Goal: Information Seeking & Learning: Learn about a topic

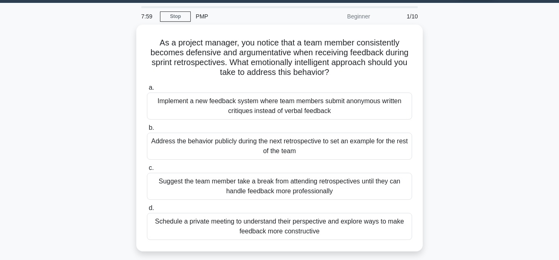
scroll to position [21, 0]
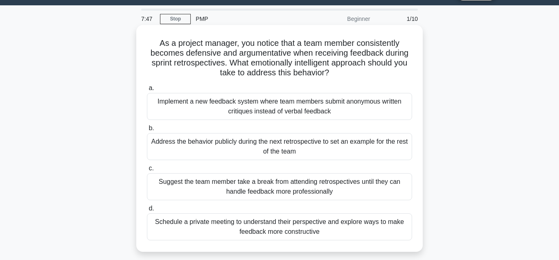
click at [243, 109] on div "Implement a new feedback system where team members submit anonymous written cri…" at bounding box center [279, 106] width 265 height 27
click at [147, 91] on input "a. Implement a new feedback system where team members submit anonymous written …" at bounding box center [147, 87] width 0 height 5
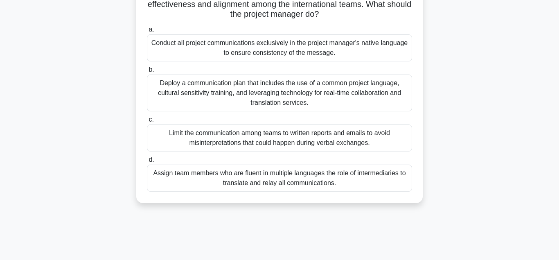
scroll to position [182, 0]
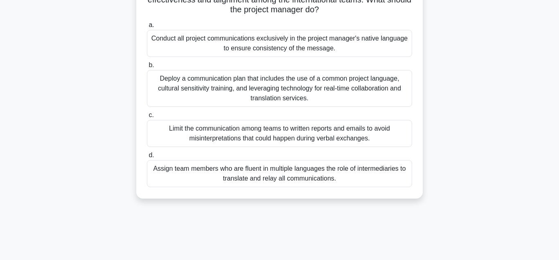
click at [204, 171] on div "Assign team members who are fluent in multiple languages the role of intermedia…" at bounding box center [279, 173] width 265 height 27
click at [147, 158] on input "d. Assign team members who are fluent in multiple languages the role of interme…" at bounding box center [147, 155] width 0 height 5
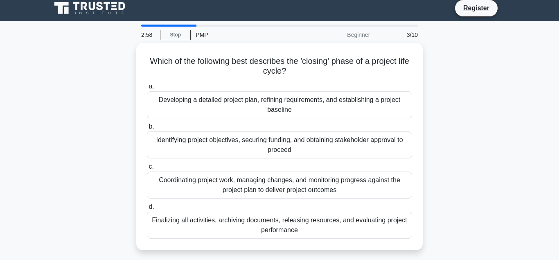
scroll to position [0, 0]
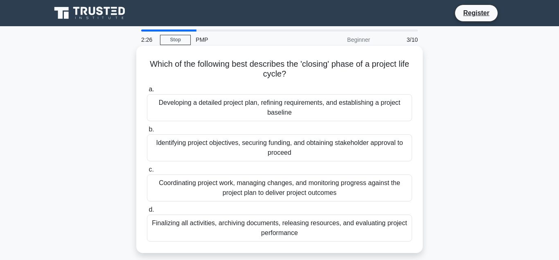
click at [283, 227] on div "Finalizing all activities, archiving documents, releasing resources, and evalua…" at bounding box center [279, 227] width 265 height 27
click at [147, 212] on input "d. Finalizing all activities, archiving documents, releasing resources, and eva…" at bounding box center [147, 209] width 0 height 5
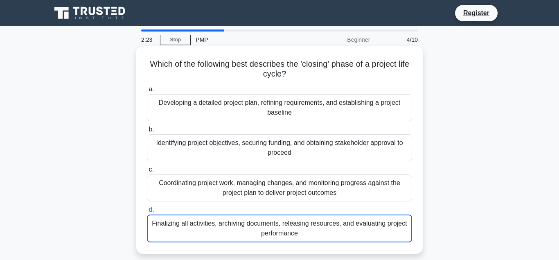
click at [283, 227] on div "Finalizing all activities, archiving documents, releasing resources, and evalua…" at bounding box center [279, 228] width 265 height 28
click at [147, 212] on input "d. Finalizing all activities, archiving documents, releasing resources, and eva…" at bounding box center [147, 209] width 0 height 5
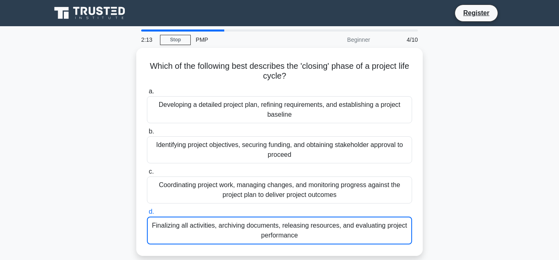
click at [203, 43] on div "PMP" at bounding box center [247, 39] width 112 height 16
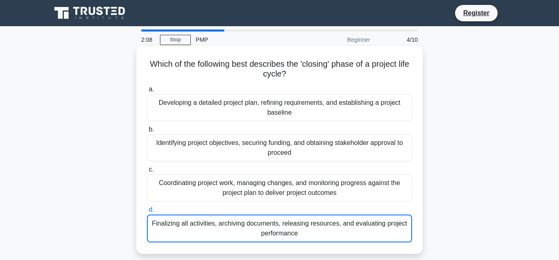
click at [298, 228] on div "Finalizing all activities, archiving documents, releasing resources, and evalua…" at bounding box center [279, 228] width 265 height 28
click at [147, 212] on input "d. Finalizing all activities, archiving documents, releasing resources, and eva…" at bounding box center [147, 209] width 0 height 5
click at [298, 228] on div "Finalizing all activities, archiving documents, releasing resources, and evalua…" at bounding box center [279, 228] width 265 height 28
click at [147, 212] on input "d. Finalizing all activities, archiving documents, releasing resources, and eva…" at bounding box center [147, 209] width 0 height 5
click at [298, 228] on div "Finalizing all activities, archiving documents, releasing resources, and evalua…" at bounding box center [279, 228] width 265 height 28
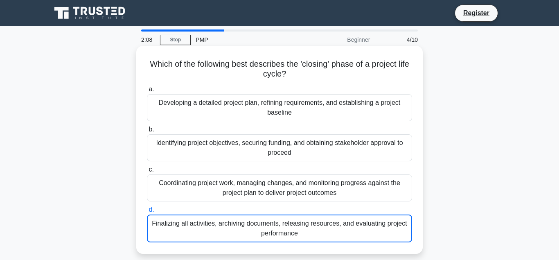
click at [147, 212] on input "d. Finalizing all activities, archiving documents, releasing resources, and eva…" at bounding box center [147, 209] width 0 height 5
click at [328, 239] on div "Finalizing all activities, archiving documents, releasing resources, and evalua…" at bounding box center [279, 228] width 265 height 28
click at [147, 212] on input "d. Finalizing all activities, archiving documents, releasing resources, and eva…" at bounding box center [147, 209] width 0 height 5
click at [406, 204] on div "a. Developing a detailed project plan, refining requirements, and establishing …" at bounding box center [279, 163] width 275 height 161
click at [352, 102] on div "Developing a detailed project plan, refining requirements, and establishing a p…" at bounding box center [279, 107] width 265 height 27
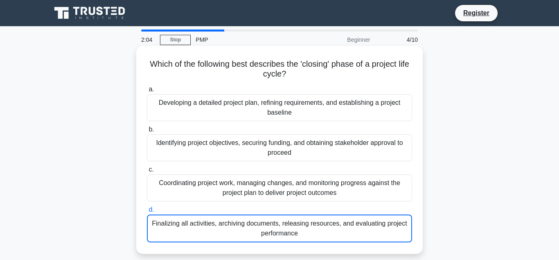
click at [147, 92] on input "a. Developing a detailed project plan, refining requirements, and establishing …" at bounding box center [147, 89] width 0 height 5
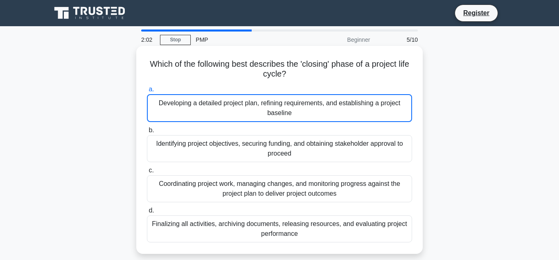
click at [295, 231] on div "Finalizing all activities, archiving documents, releasing resources, and evalua…" at bounding box center [279, 228] width 265 height 27
click at [147, 213] on input "d. Finalizing all activities, archiving documents, releasing resources, and eva…" at bounding box center [147, 210] width 0 height 5
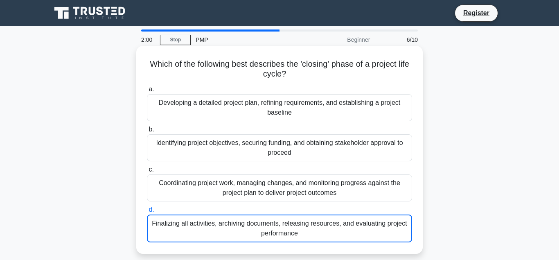
click at [295, 231] on div "Finalizing all activities, archiving documents, releasing resources, and evalua…" at bounding box center [279, 228] width 265 height 28
click at [147, 212] on input "d. Finalizing all activities, archiving documents, releasing resources, and eva…" at bounding box center [147, 209] width 0 height 5
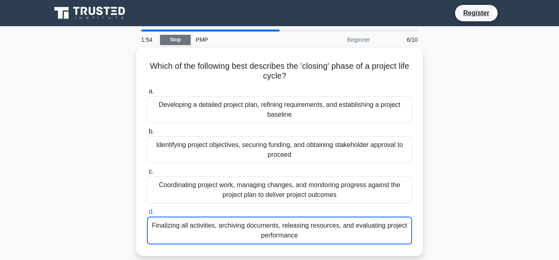
click at [184, 38] on link "Stop" at bounding box center [175, 40] width 31 height 10
click at [68, 109] on div "Which of the following best describes the 'closing' phase of a project life cyc…" at bounding box center [279, 157] width 466 height 218
